Goal: Task Accomplishment & Management: Complete application form

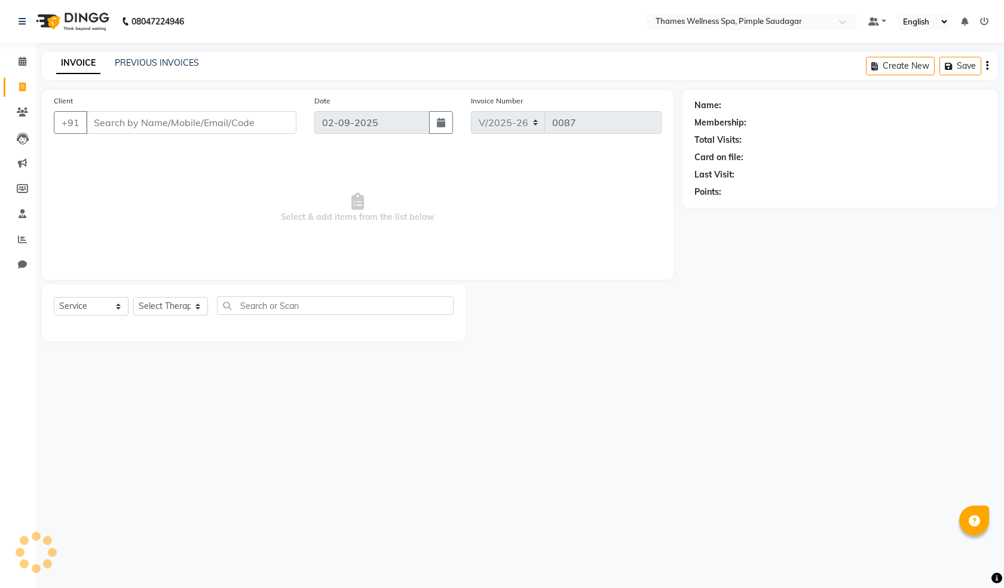
select select "8709"
select select "service"
click at [140, 64] on link "PREVIOUS INVOICES" at bounding box center [157, 62] width 84 height 11
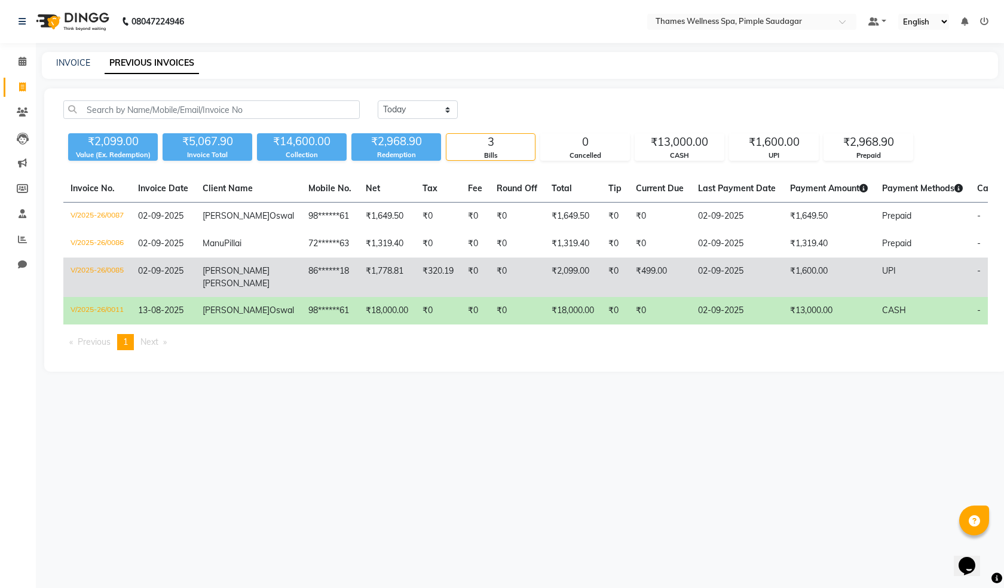
click at [629, 287] on td "₹499.00" at bounding box center [660, 277] width 62 height 39
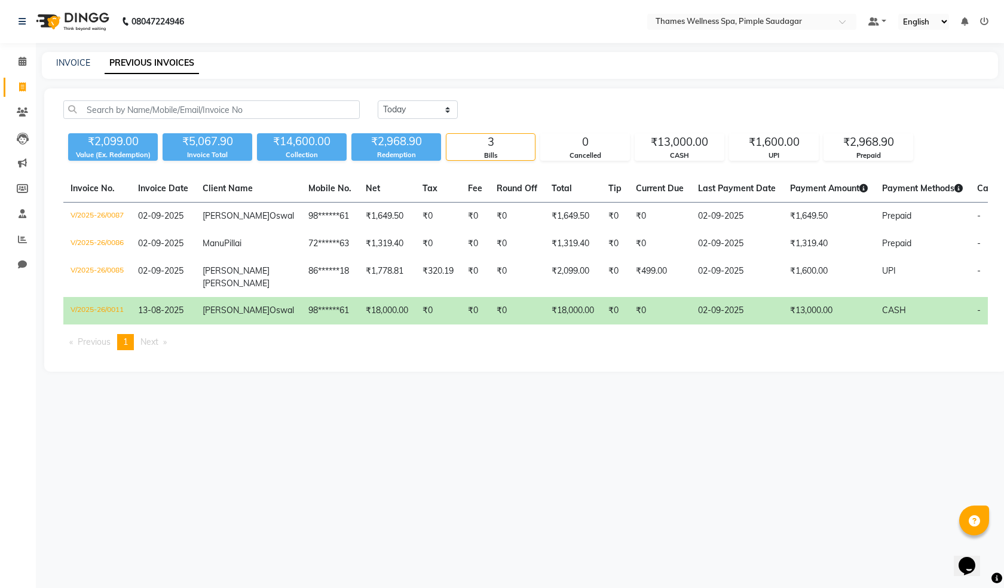
click at [493, 324] on td "₹0" at bounding box center [516, 310] width 55 height 27
click at [783, 325] on td "₹13,000.00" at bounding box center [829, 310] width 92 height 27
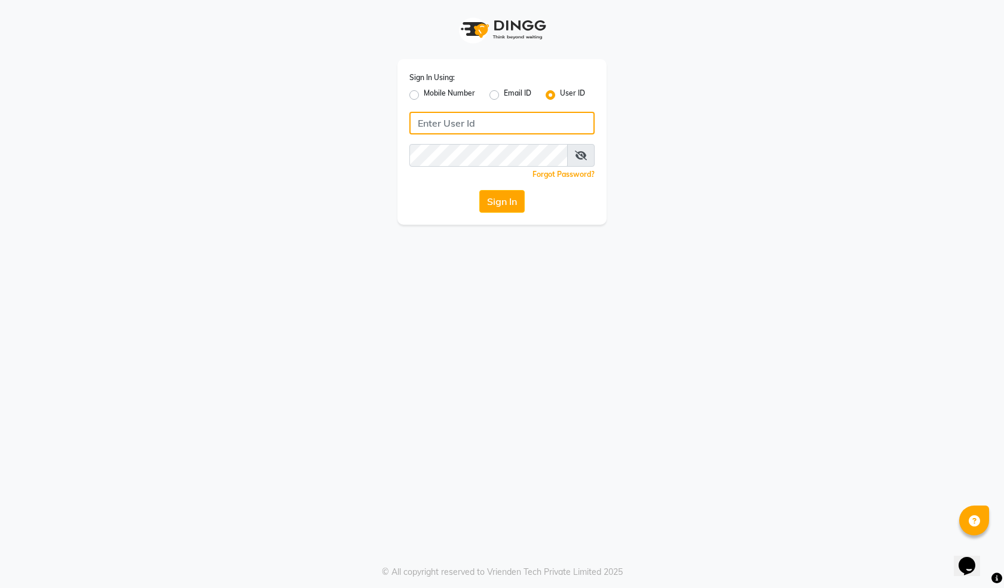
click at [489, 122] on input "Username" at bounding box center [501, 123] width 185 height 23
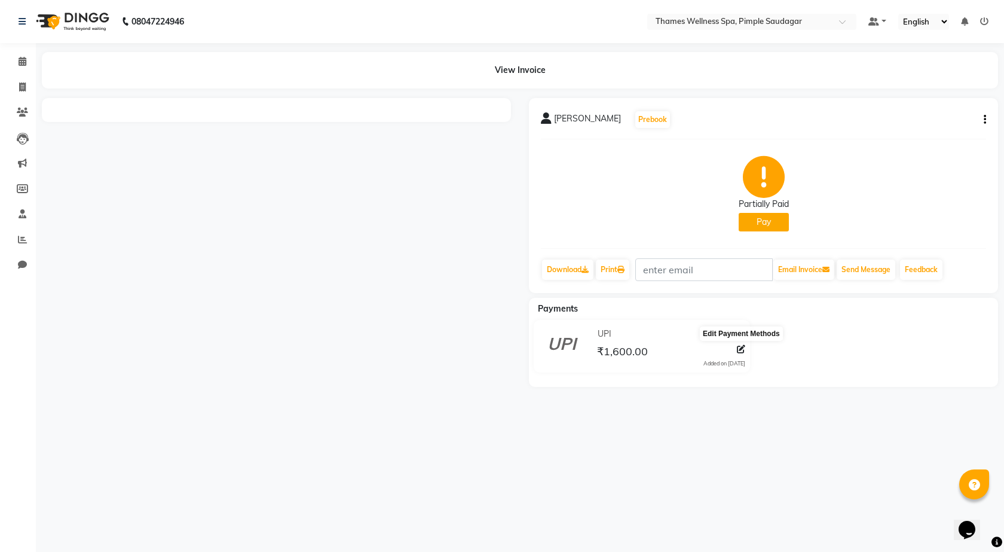
click at [738, 349] on icon at bounding box center [741, 349] width 8 height 8
select select "8"
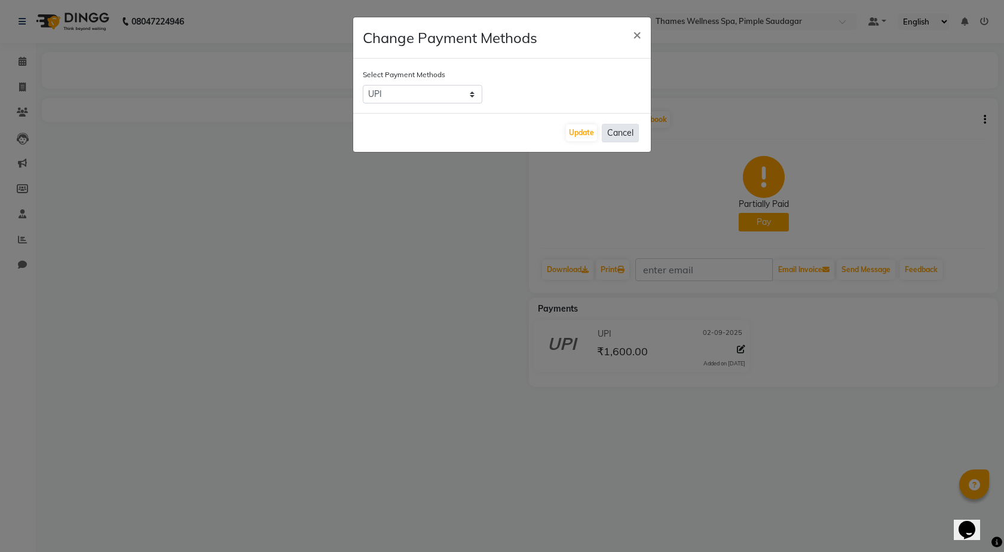
click at [624, 142] on button "Cancel" at bounding box center [620, 133] width 37 height 19
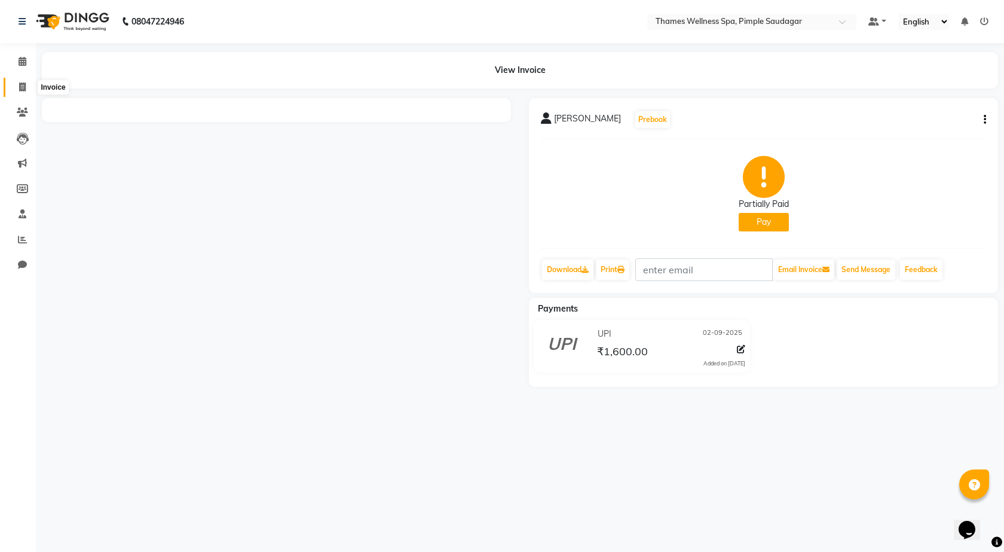
click at [20, 88] on icon at bounding box center [22, 86] width 7 height 9
select select "8709"
select select "service"
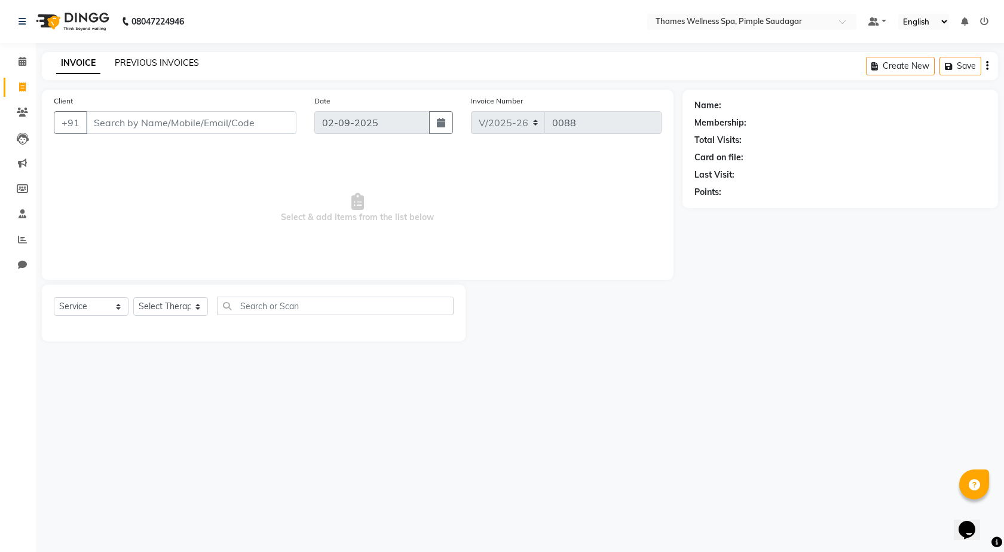
click at [161, 64] on link "PREVIOUS INVOICES" at bounding box center [157, 62] width 84 height 11
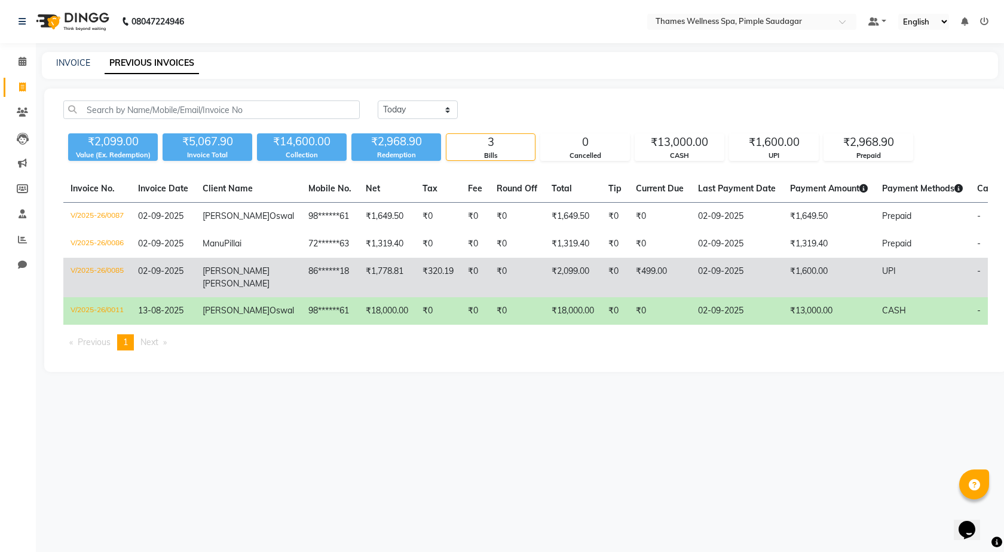
click at [419, 274] on td "₹320.19" at bounding box center [437, 277] width 45 height 39
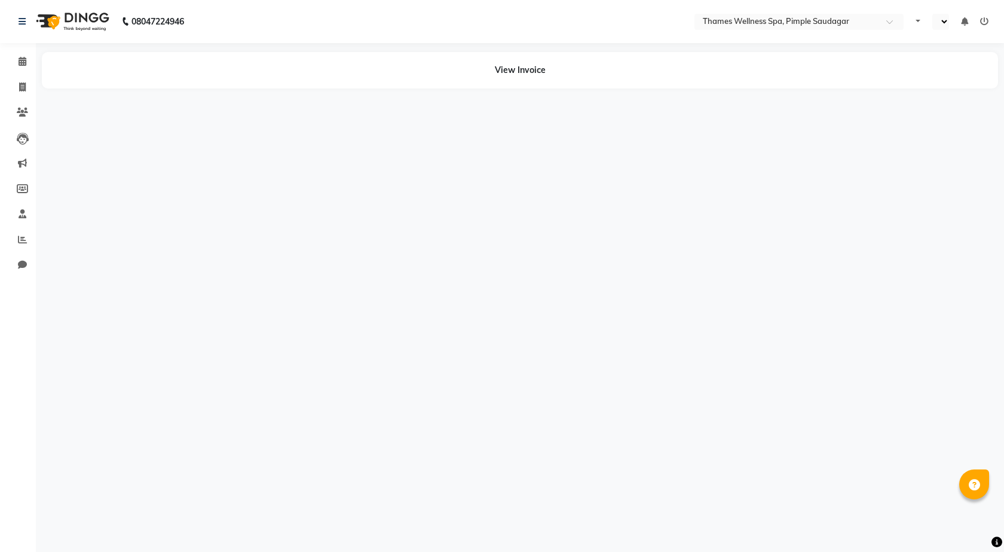
select select "en"
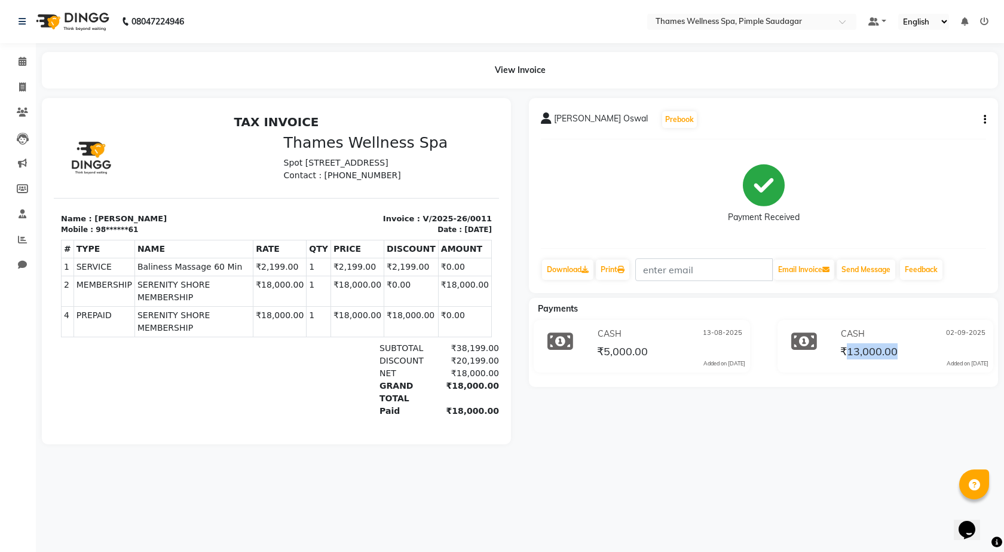
drag, startPoint x: 847, startPoint y: 351, endPoint x: 894, endPoint y: 350, distance: 46.6
click at [894, 350] on span "₹13,000.00" at bounding box center [868, 352] width 57 height 17
click at [23, 92] on span at bounding box center [22, 88] width 21 height 14
select select "service"
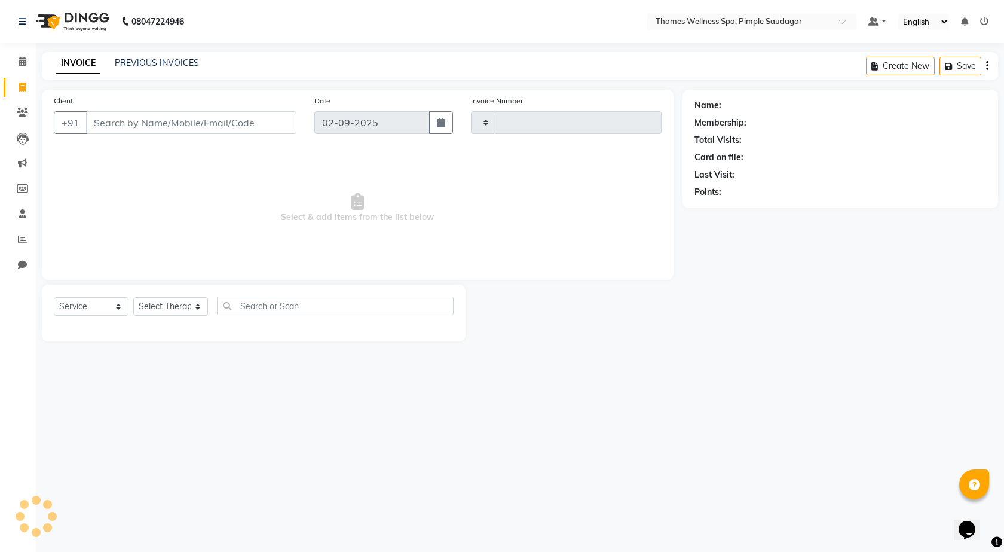
type input "0088"
select select "8709"
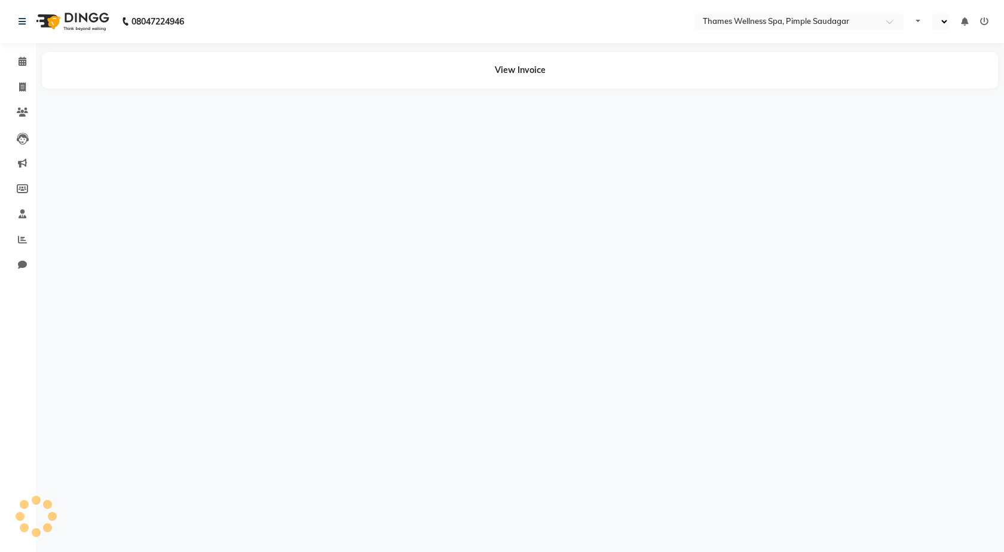
select select "en"
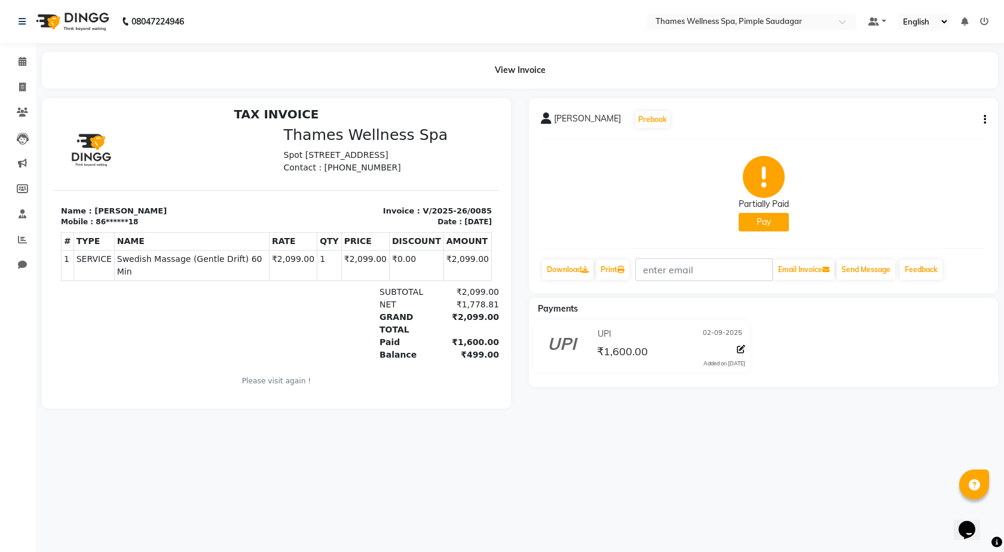
scroll to position [10, 0]
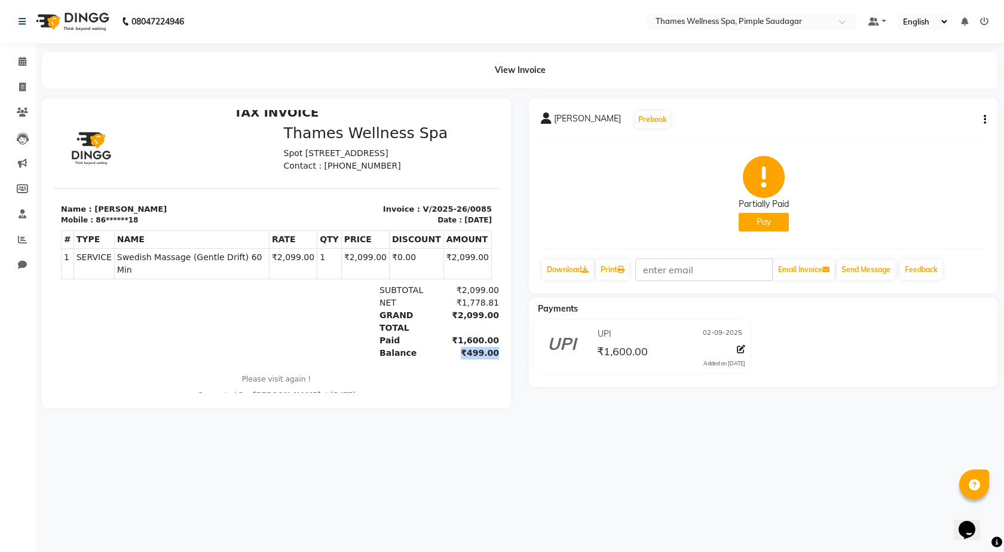
drag, startPoint x: 452, startPoint y: 341, endPoint x: 480, endPoint y: 341, distance: 28.1
click at [480, 347] on div "₹499.00" at bounding box center [467, 353] width 63 height 13
click at [742, 347] on icon at bounding box center [741, 349] width 8 height 8
select select "8"
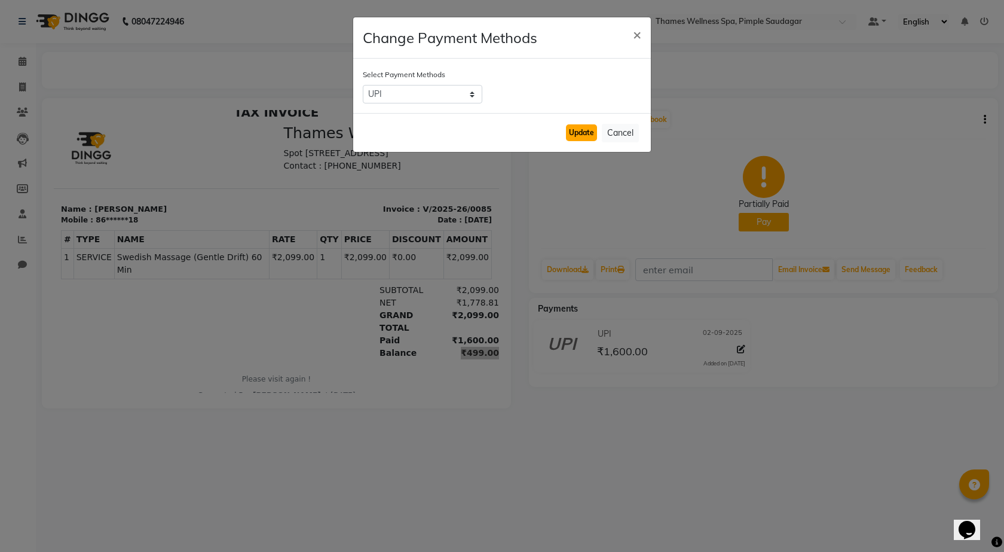
click at [591, 136] on button "Update" at bounding box center [581, 132] width 31 height 17
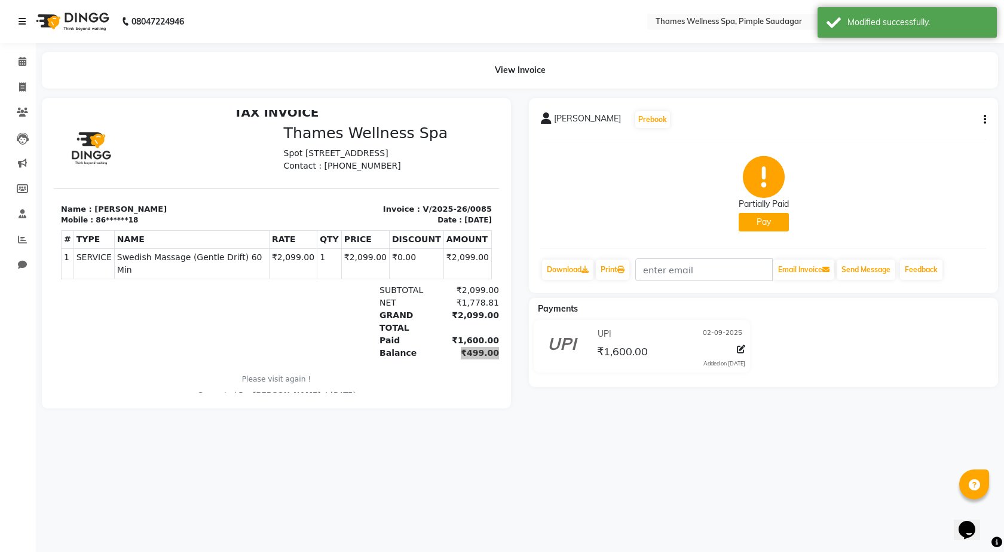
click at [22, 21] on icon at bounding box center [22, 21] width 7 height 8
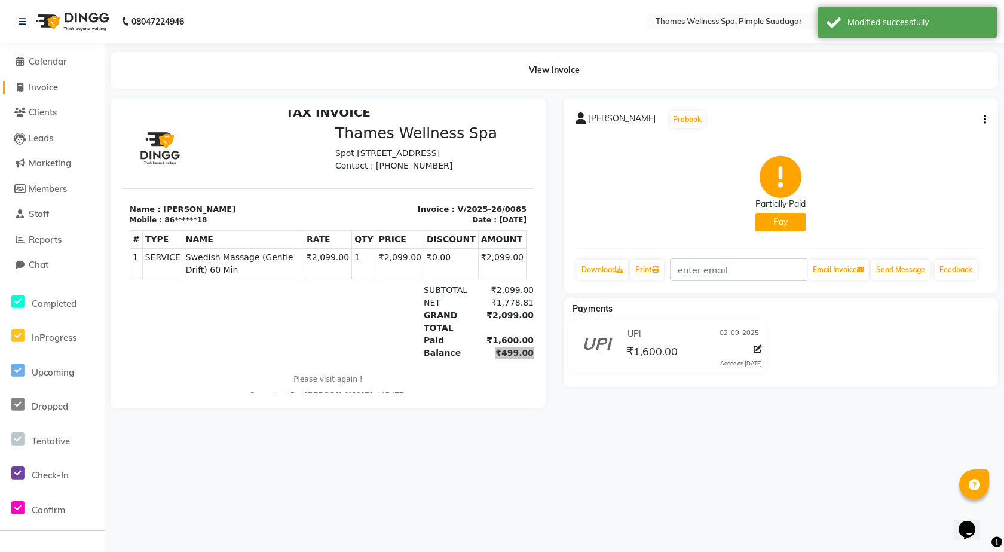
click at [50, 88] on span "Invoice" at bounding box center [43, 86] width 29 height 11
select select "service"
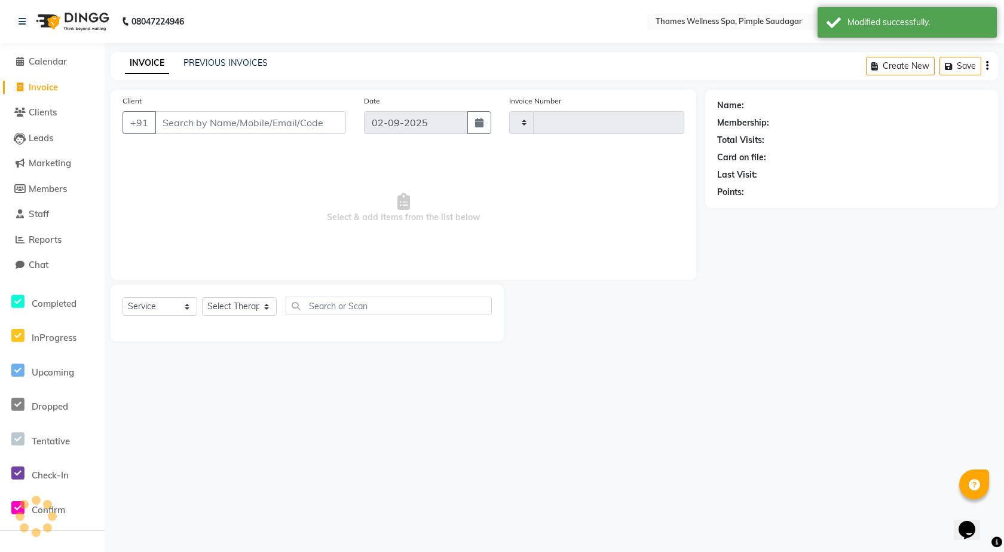
type input "0088"
select select "8709"
click at [284, 123] on input "Client" at bounding box center [250, 122] width 191 height 23
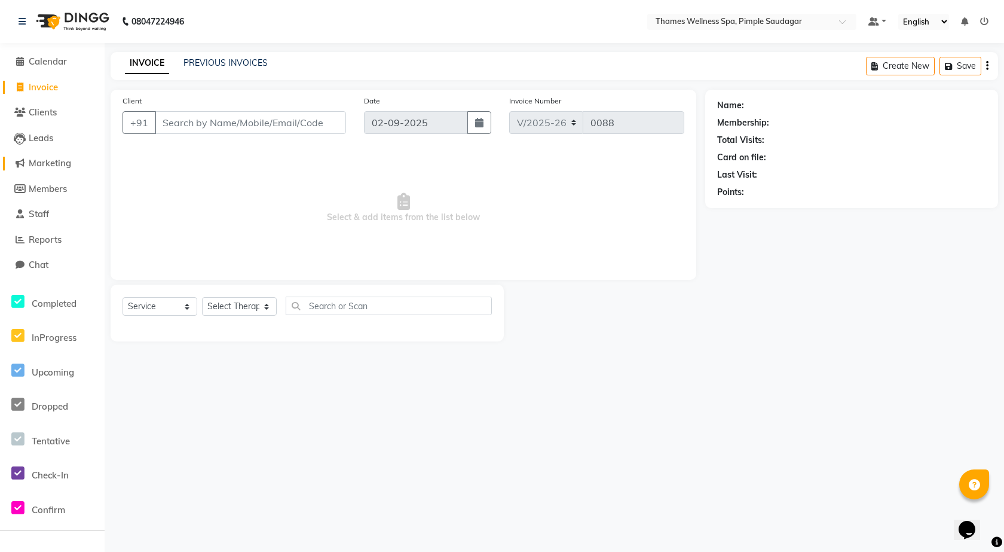
type input "p"
type input "a"
type input "9325566332"
click at [325, 117] on span "Add Client" at bounding box center [315, 123] width 47 height 12
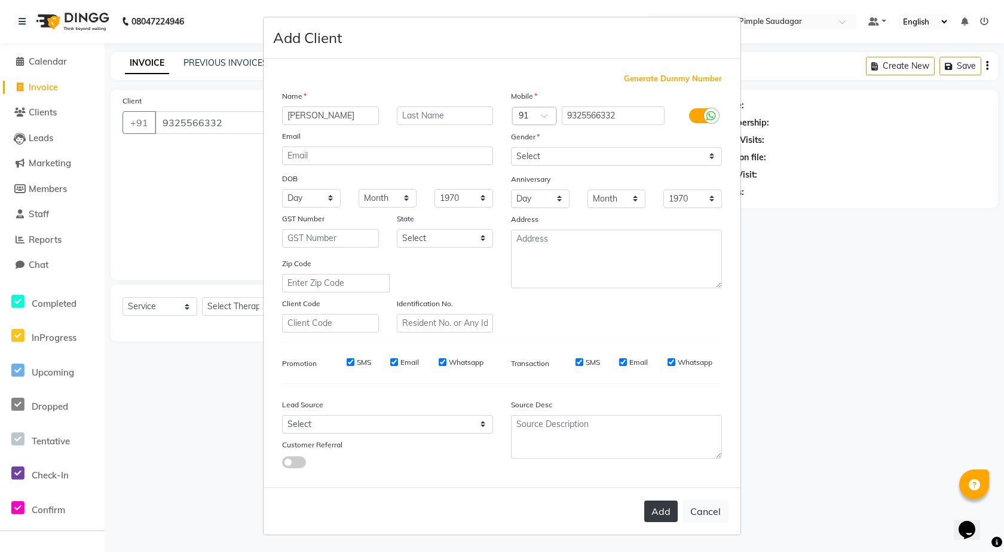
type input "[PERSON_NAME]"
click at [667, 509] on button "Add" at bounding box center [660, 511] width 33 height 22
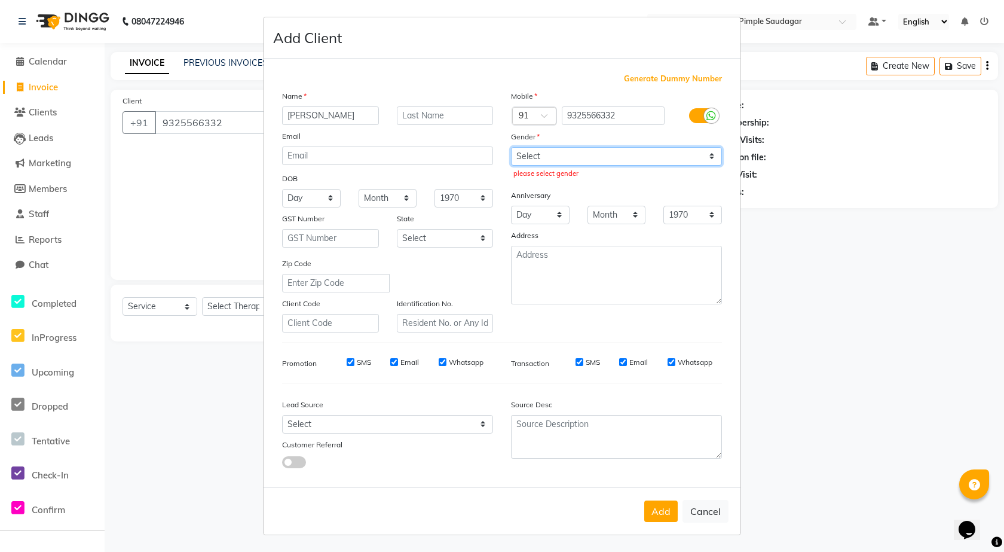
click at [553, 160] on select "Select Male Female Other Prefer Not To Say" at bounding box center [616, 156] width 211 height 19
select select "male"
click at [511, 147] on select "Select Male Female Other Prefer Not To Say" at bounding box center [616, 156] width 211 height 19
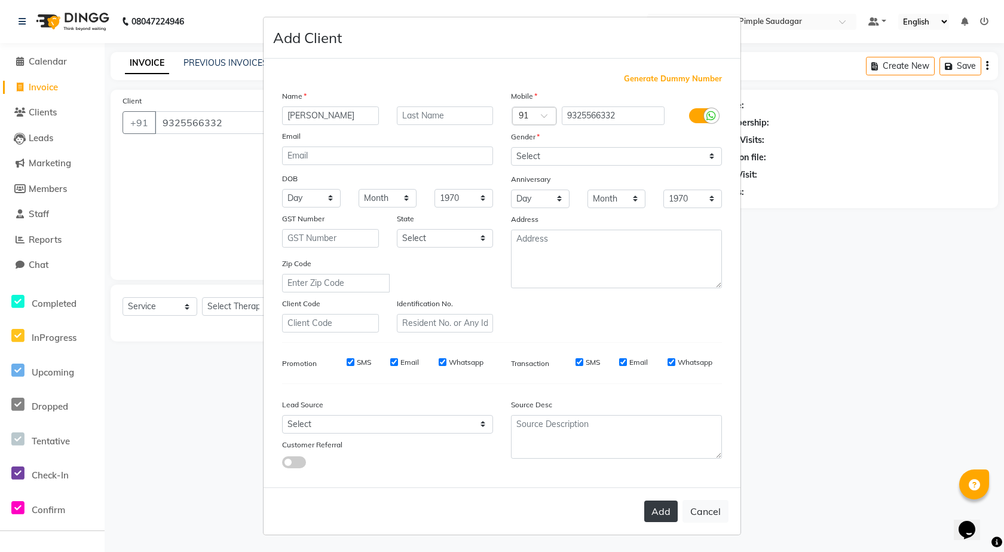
click at [666, 506] on button "Add" at bounding box center [660, 511] width 33 height 22
type input "93******32"
select select
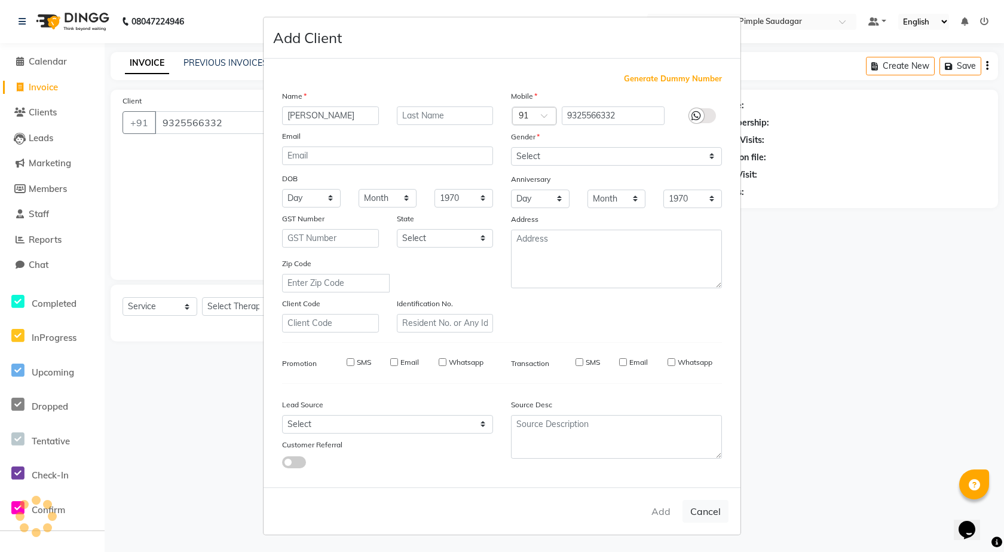
select select
checkbox input "false"
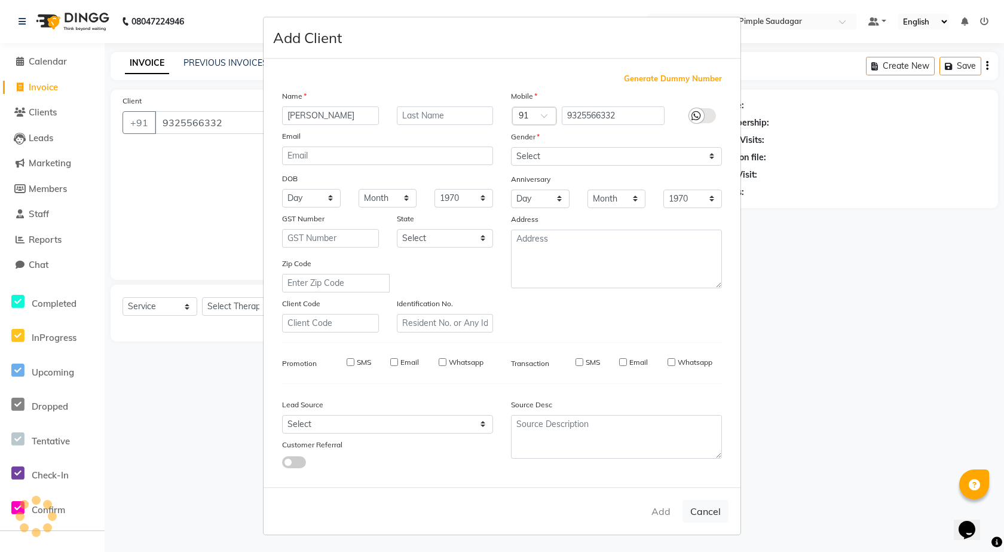
checkbox input "false"
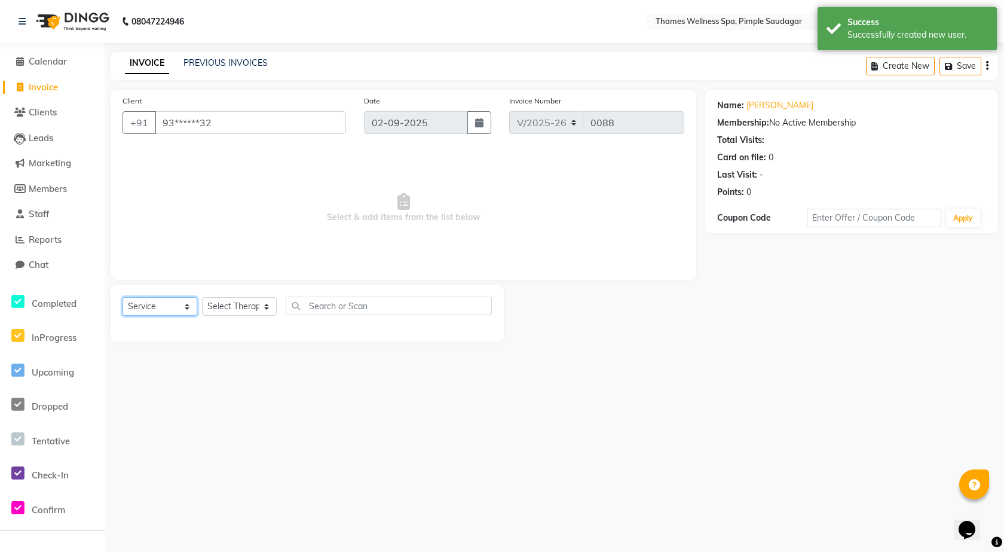
click at [170, 306] on select "Select Service Product Membership Package Voucher Prepaid Gift Card" at bounding box center [160, 306] width 75 height 19
click at [123, 297] on select "Select Service Product Membership Package Voucher Prepaid Gift Card" at bounding box center [160, 306] width 75 height 19
click at [233, 316] on div "Select Service Product Membership Package Voucher Prepaid Gift Card Select Ther…" at bounding box center [307, 310] width 369 height 28
click at [240, 299] on select "Select Therapist Alokesh Das Bem Hana kety sangma Melbia Mishi Prakash Lala Sun…" at bounding box center [239, 306] width 75 height 19
select select "88612"
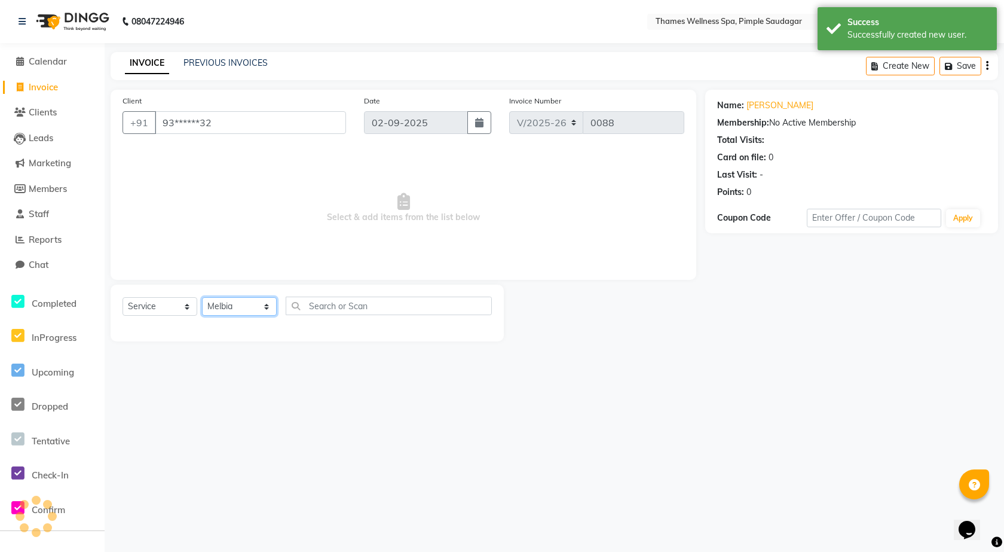
click at [202, 297] on select "Select Therapist Alokesh Das Bem Hana kety sangma Melbia Mishi Prakash Lala Sun…" at bounding box center [239, 306] width 75 height 19
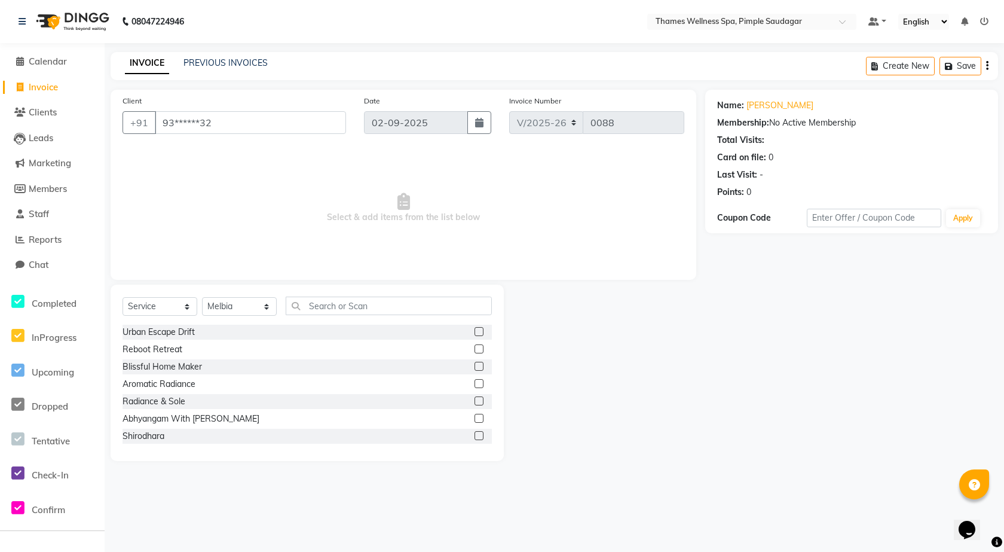
click at [474, 333] on label at bounding box center [478, 331] width 9 height 9
click at [474, 333] on input "checkbox" at bounding box center [478, 332] width 8 height 8
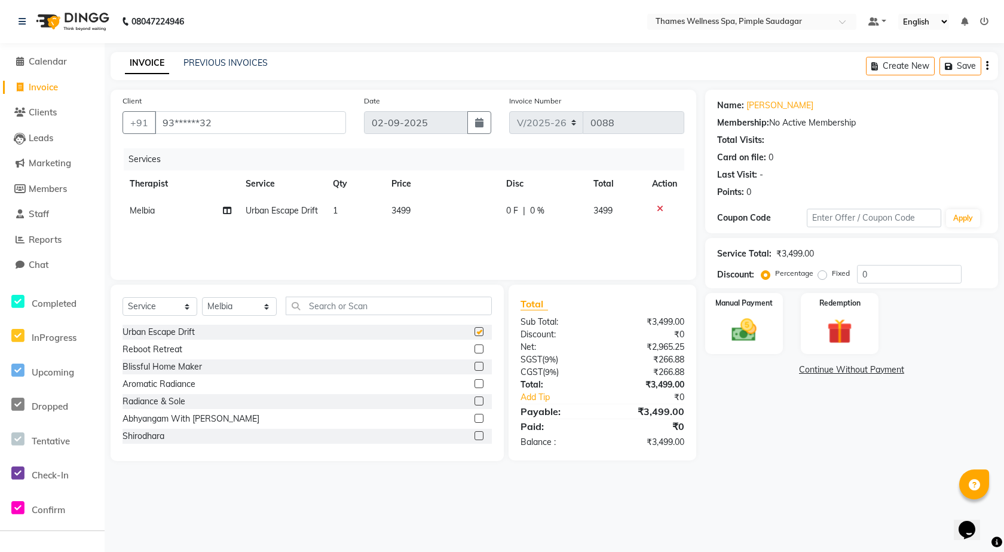
checkbox input "false"
click at [516, 209] on span "0 F" at bounding box center [512, 210] width 12 height 13
select select "88612"
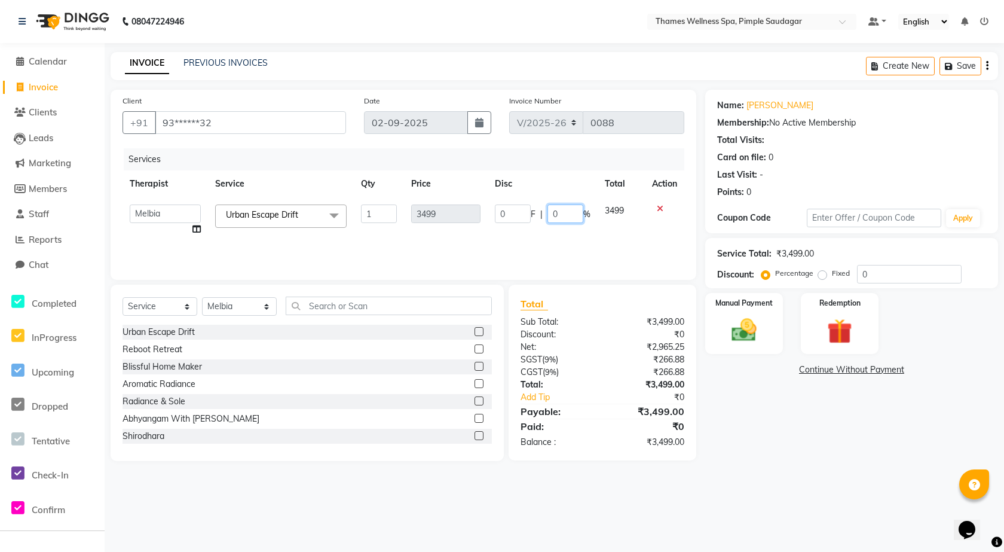
click at [569, 216] on input "0" at bounding box center [565, 213] width 36 height 19
type input "25"
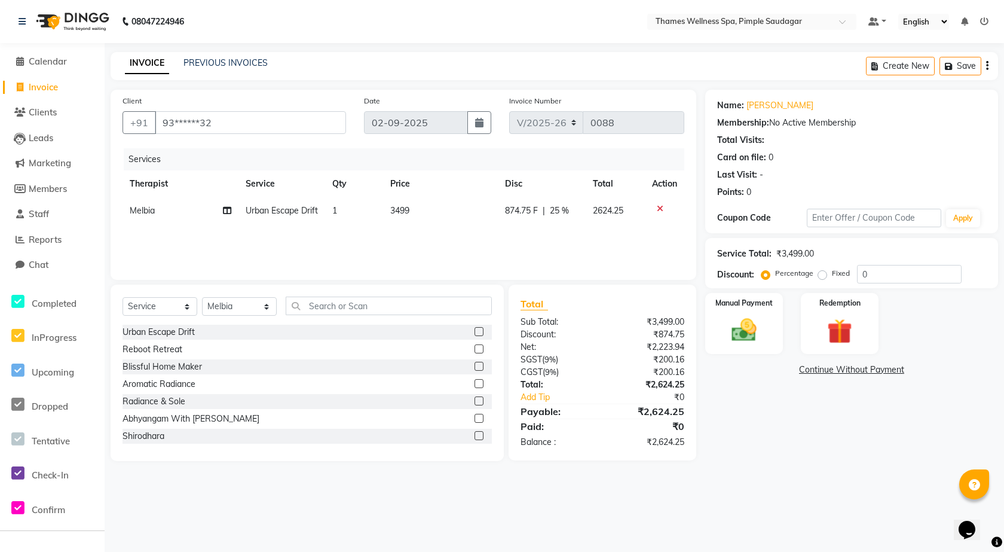
click at [630, 224] on td "2624.25" at bounding box center [615, 210] width 59 height 27
select select "88612"
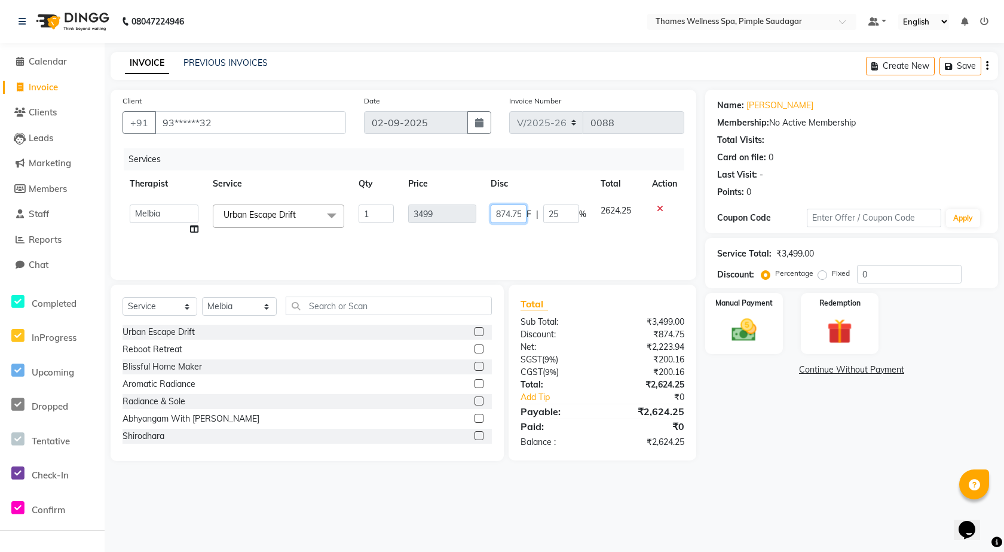
click at [501, 211] on input "874.75" at bounding box center [509, 213] width 36 height 19
click at [501, 216] on input "874.75" at bounding box center [509, 213] width 36 height 19
type input "899"
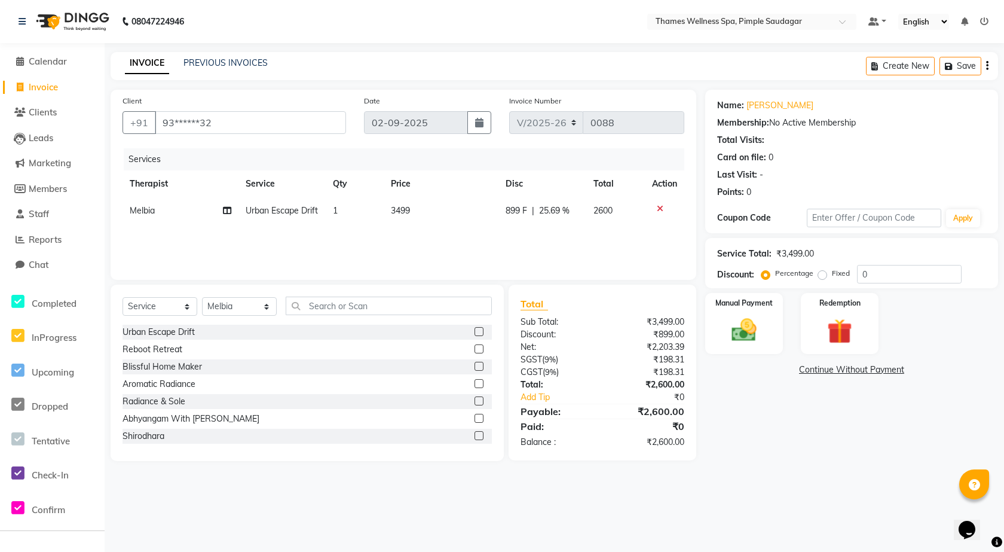
click at [602, 212] on span "2600" at bounding box center [602, 210] width 19 height 11
select select "88612"
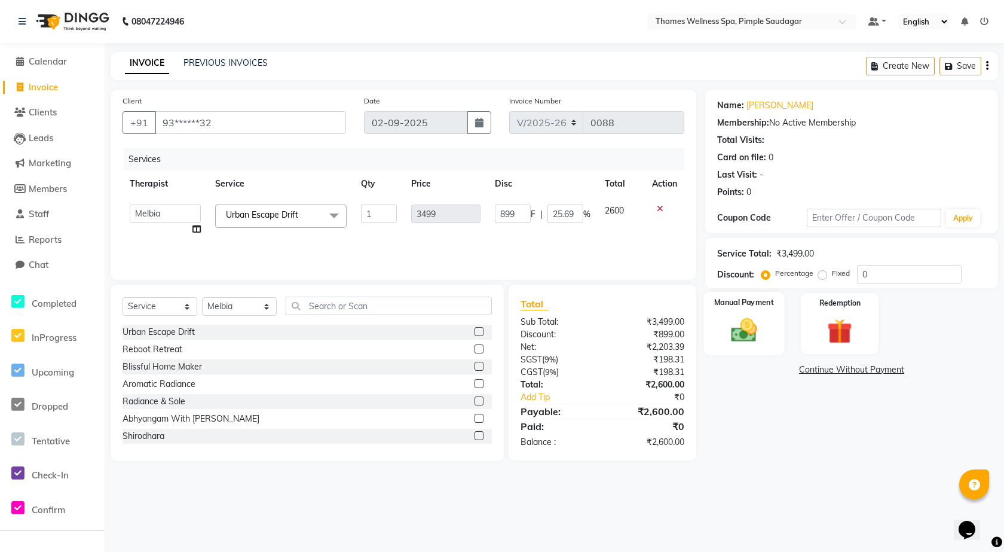
click at [751, 332] on img at bounding box center [744, 330] width 42 height 30
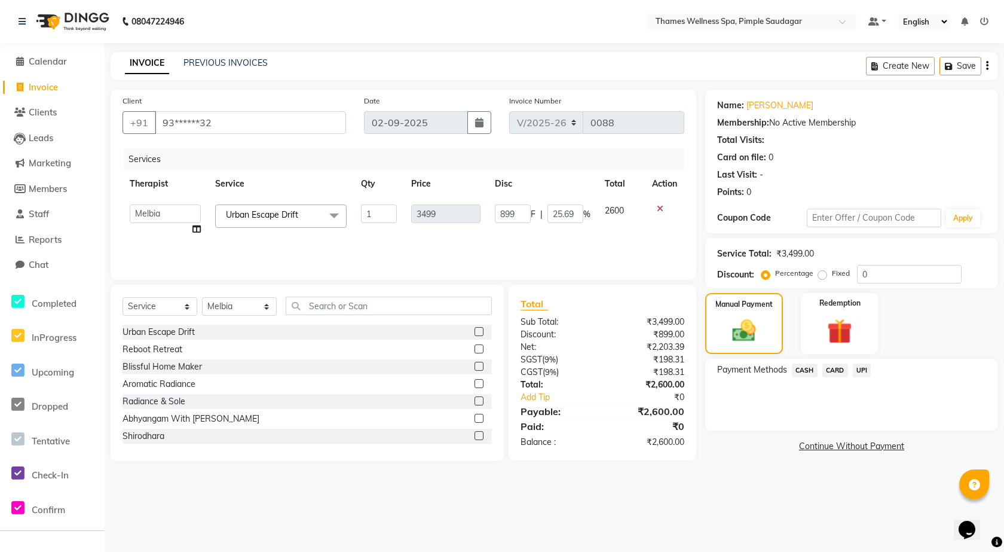
click at [864, 369] on span "UPI" at bounding box center [862, 370] width 19 height 14
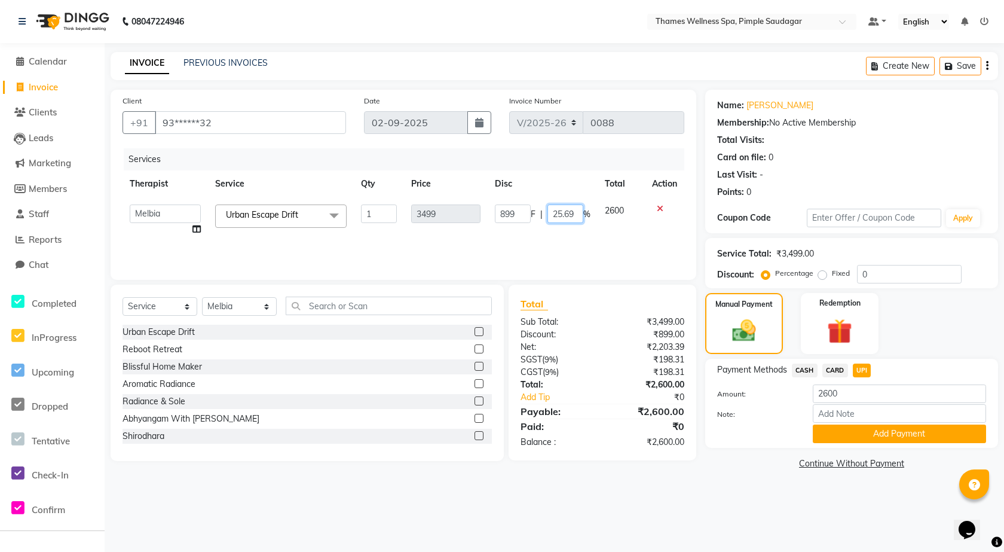
click at [570, 214] on input "25.69" at bounding box center [565, 213] width 36 height 19
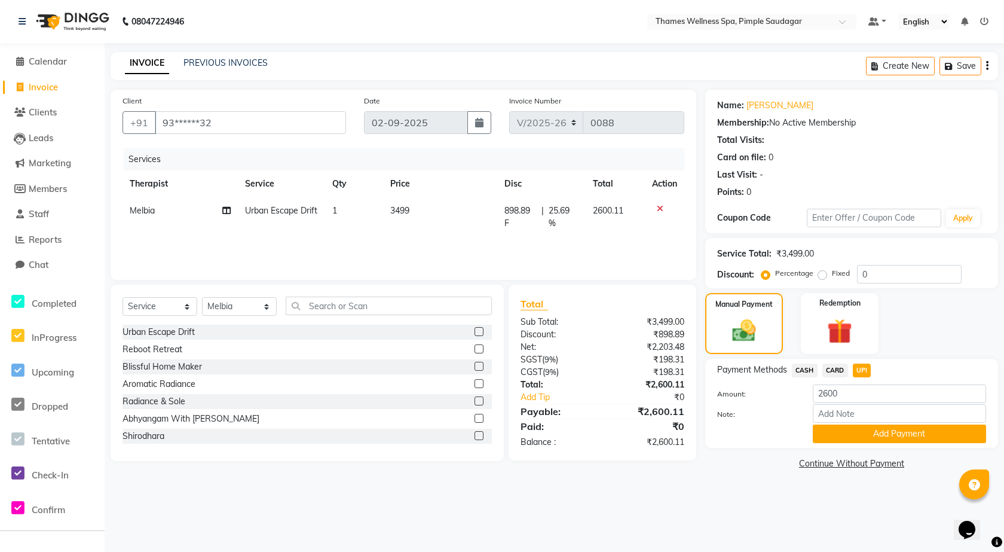
click at [470, 240] on div "Services Therapist Service Qty Price Disc Total Action Melbia Urban Escape Drif…" at bounding box center [404, 208] width 562 height 120
click at [559, 212] on span "25.69 %" at bounding box center [564, 216] width 30 height 25
select select "88612"
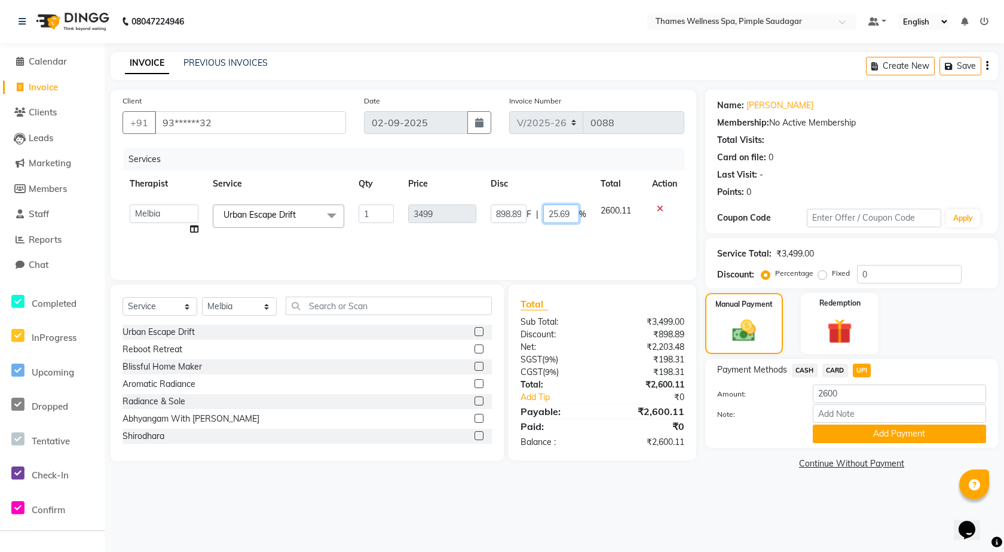
click at [559, 214] on input "25.69" at bounding box center [561, 213] width 36 height 19
type input "25"
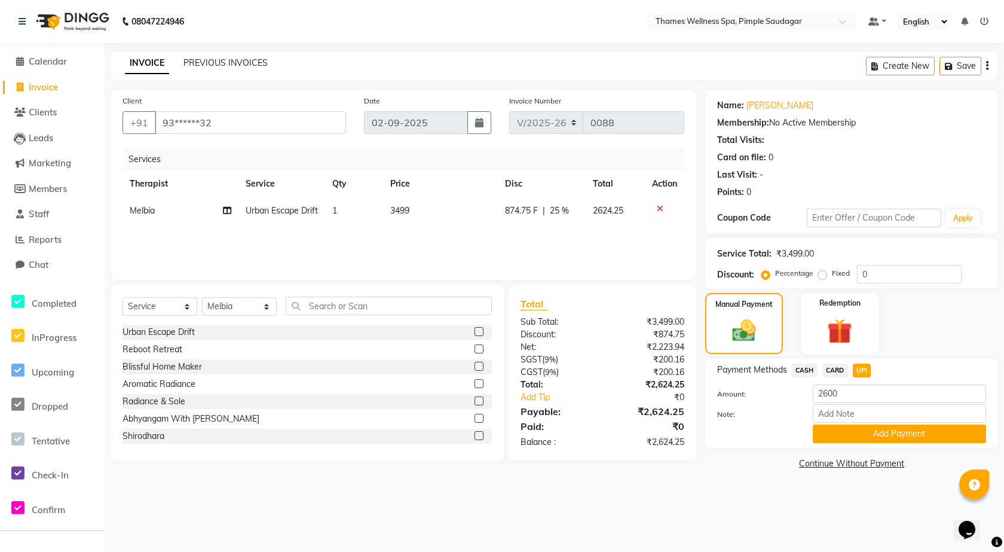
click at [528, 203] on td "874.75 F | 25 %" at bounding box center [542, 210] width 88 height 27
select select "88612"
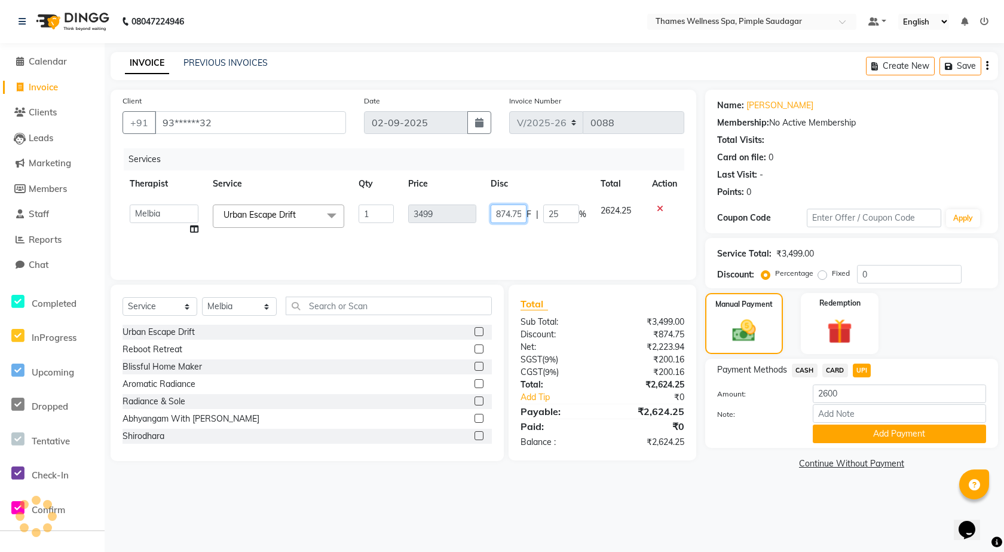
click at [519, 212] on input "874.75" at bounding box center [509, 213] width 36 height 19
click at [524, 238] on div "Services Therapist Service Qty Price Disc Total Action Alokesh Das Bem Hana ket…" at bounding box center [404, 208] width 562 height 120
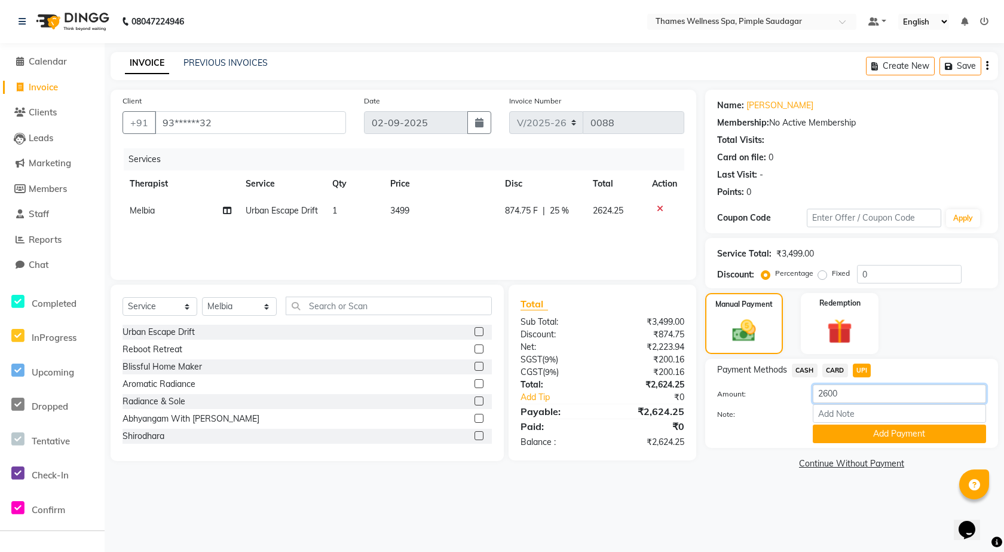
click at [862, 391] on input "2600" at bounding box center [899, 393] width 173 height 19
click at [754, 326] on img at bounding box center [744, 331] width 40 height 29
click at [861, 433] on button "Add Payment" at bounding box center [899, 433] width 173 height 19
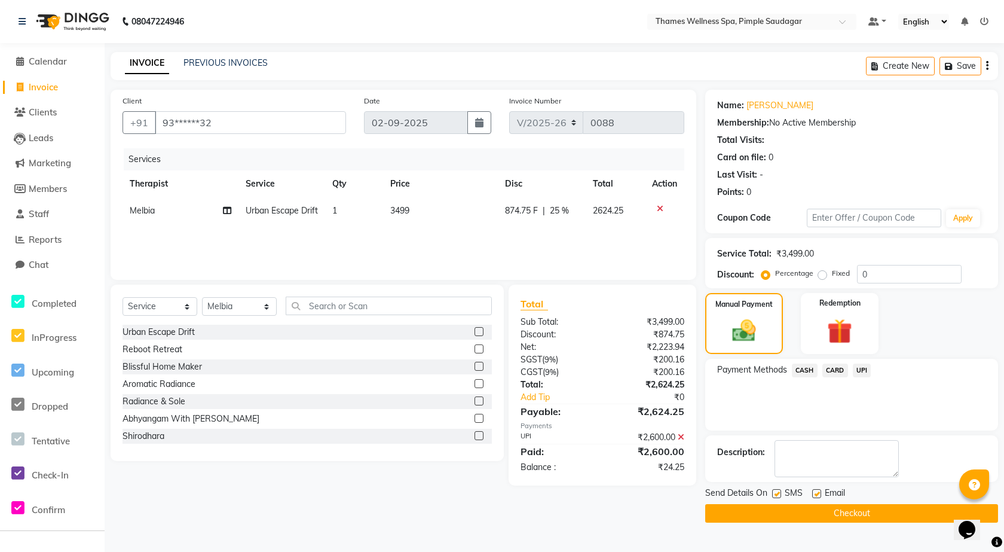
click at [672, 466] on div "₹24.25" at bounding box center [647, 467] width 91 height 13
click at [657, 209] on icon at bounding box center [660, 208] width 7 height 8
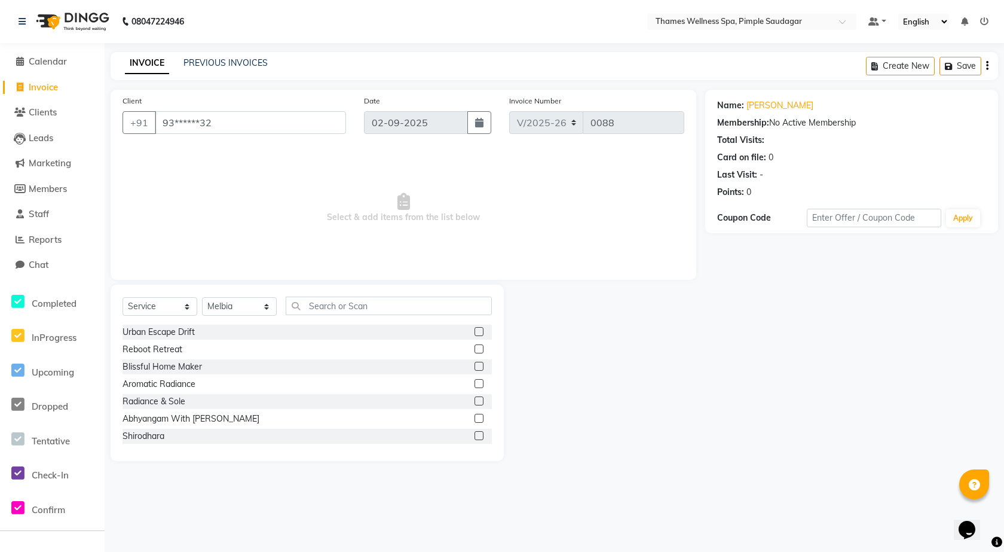
click at [474, 331] on label at bounding box center [478, 331] width 9 height 9
click at [474, 331] on input "checkbox" at bounding box center [478, 332] width 8 height 8
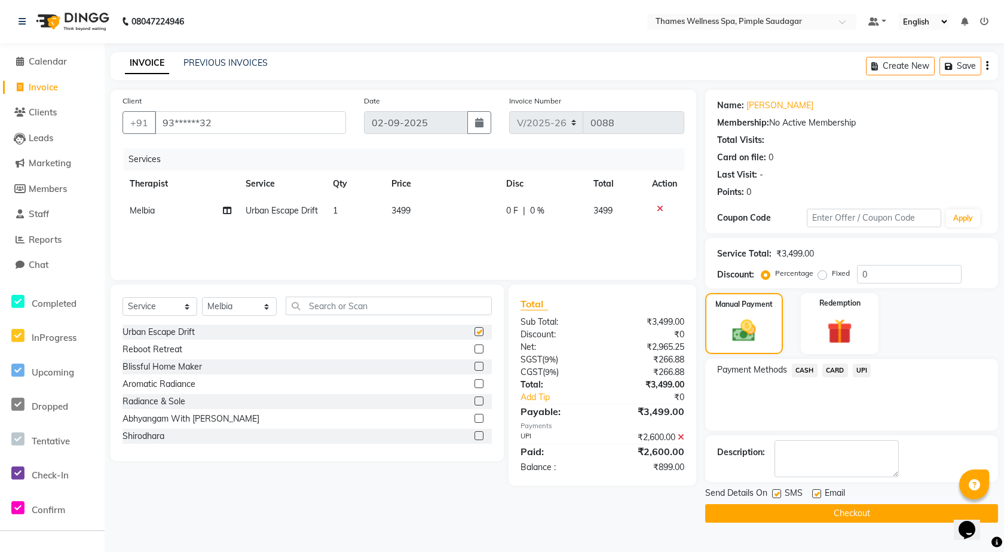
checkbox input "false"
click at [841, 373] on span "CARD" at bounding box center [835, 370] width 26 height 14
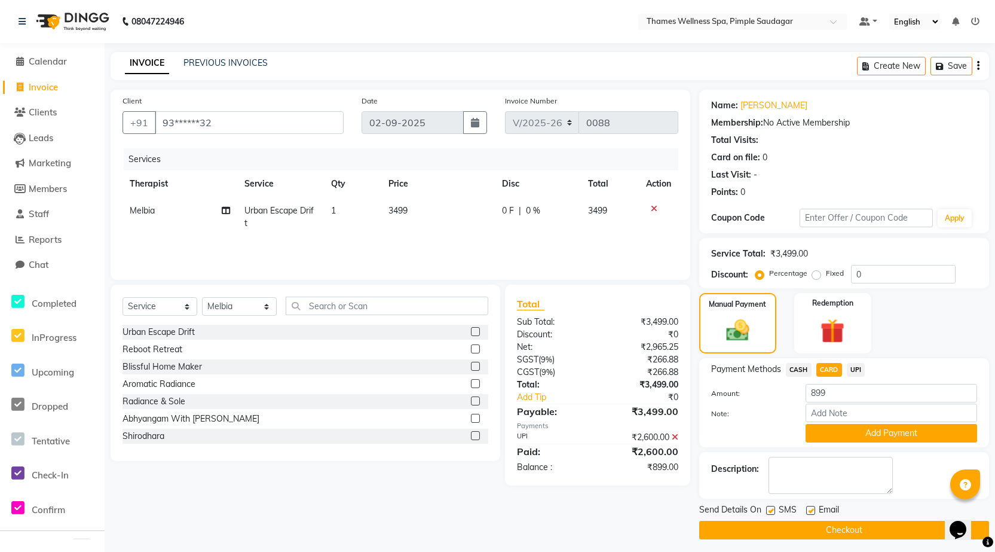
click at [516, 209] on div "0 F | 0 %" at bounding box center [538, 210] width 72 height 13
select select "88612"
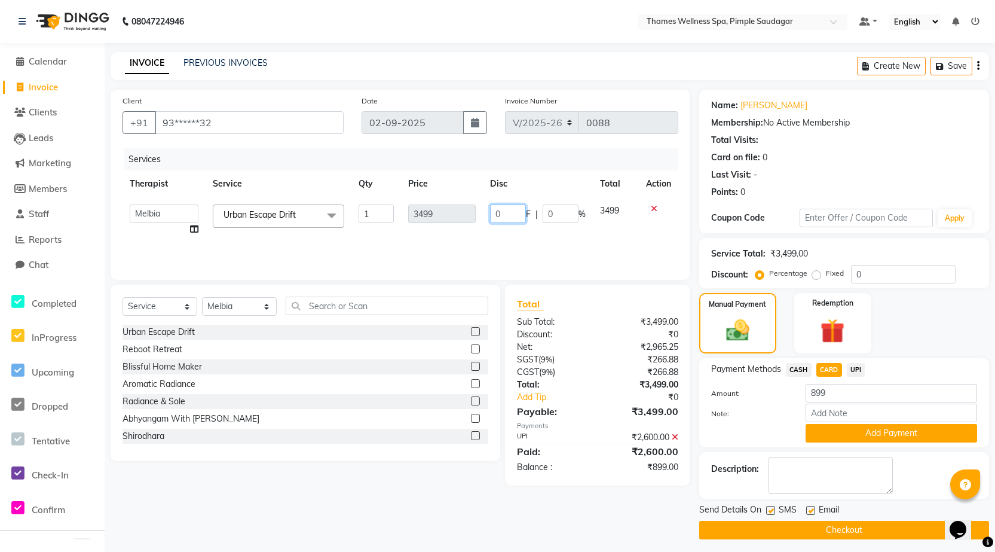
click at [512, 207] on input "0" at bounding box center [508, 213] width 36 height 19
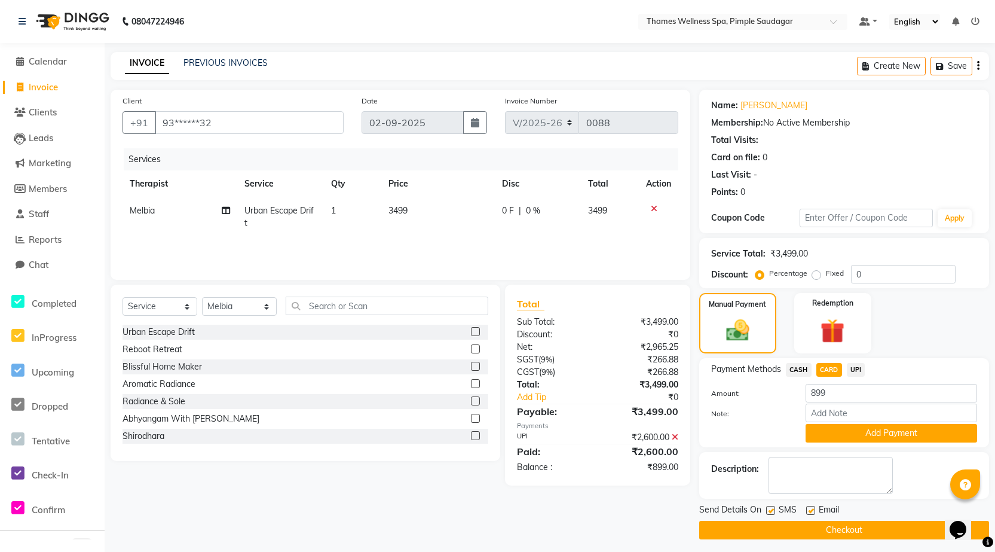
click at [653, 209] on icon at bounding box center [654, 208] width 7 height 8
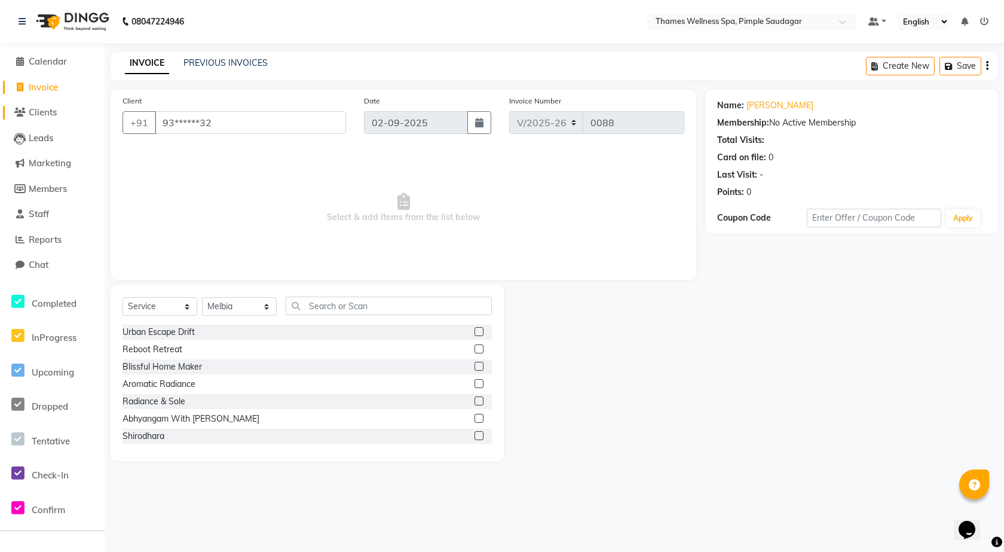
click at [62, 108] on link "Clients" at bounding box center [52, 113] width 99 height 14
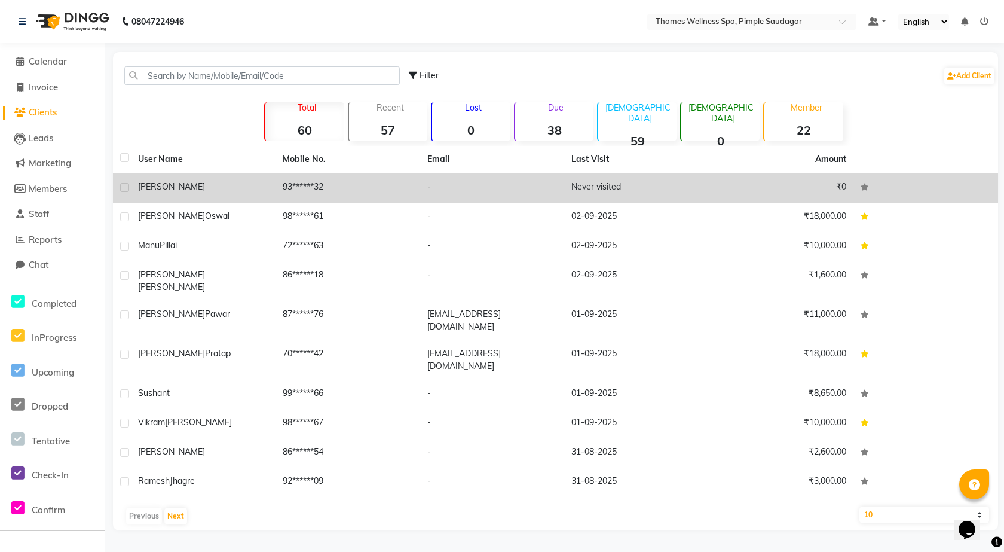
click at [124, 185] on label at bounding box center [124, 187] width 9 height 9
click at [124, 185] on input "checkbox" at bounding box center [124, 188] width 8 height 8
checkbox input "true"
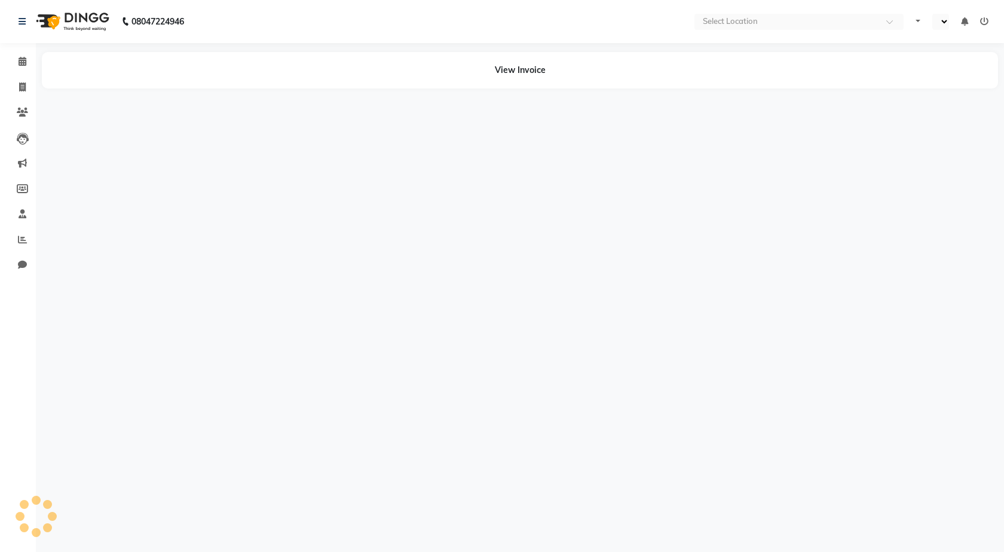
select select "en"
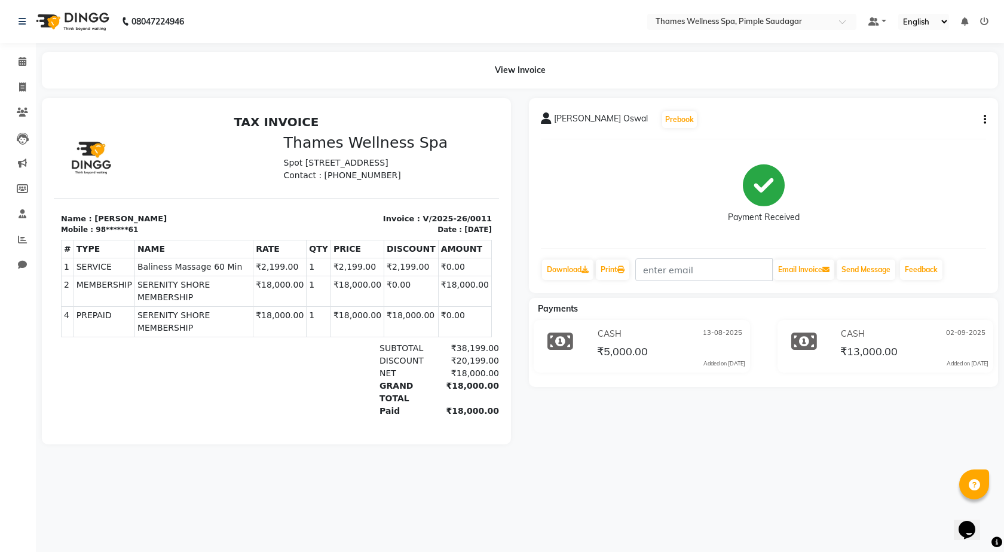
click at [988, 21] on icon at bounding box center [984, 21] width 8 height 8
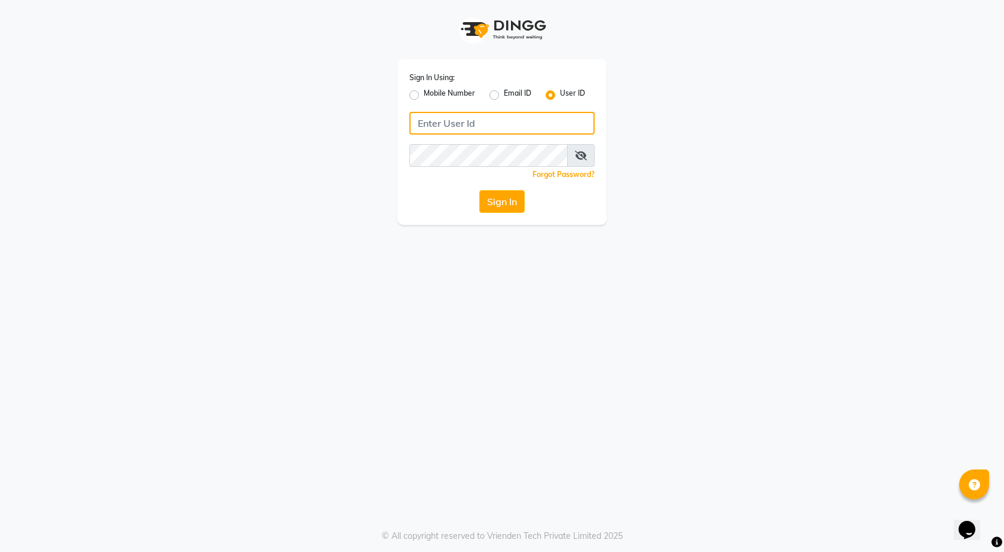
click at [485, 126] on input "Username" at bounding box center [501, 123] width 185 height 23
type input "krishin"
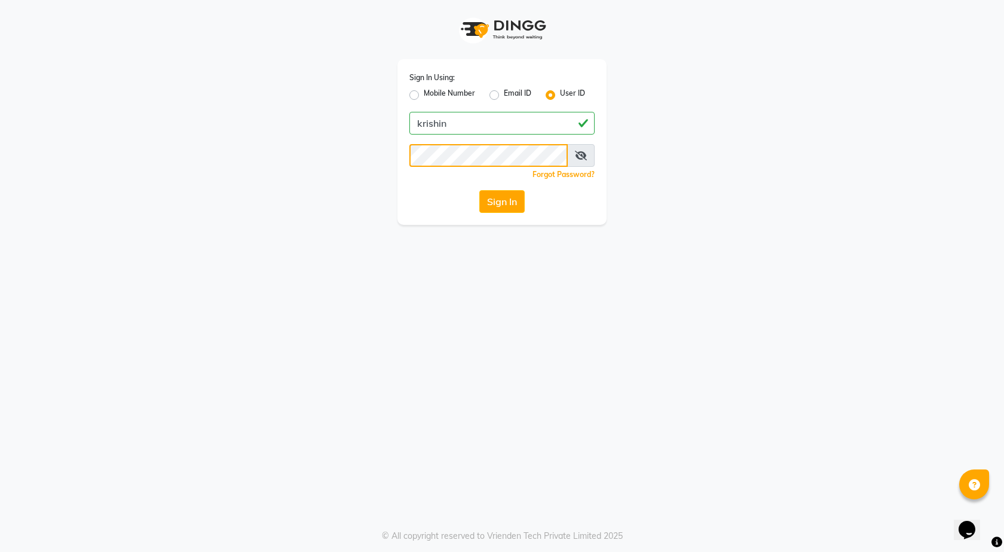
click at [479, 190] on button "Sign In" at bounding box center [501, 201] width 45 height 23
